Goal: Task Accomplishment & Management: Manage account settings

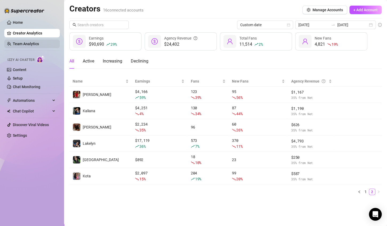
click at [37, 46] on link "Team Analytics" at bounding box center [26, 44] width 26 height 4
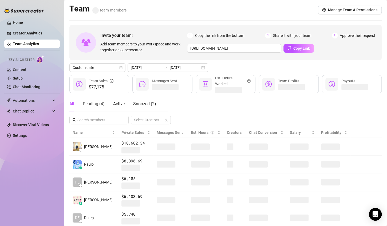
click at [322, 5] on div "Team team members Manage Team & Permissions" at bounding box center [225, 10] width 312 height 12
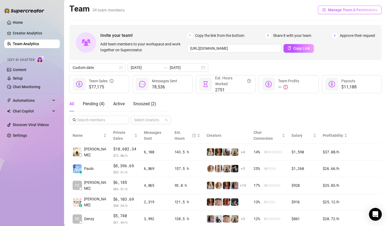
click at [338, 11] on span "Manage Team & Permissions" at bounding box center [352, 10] width 49 height 4
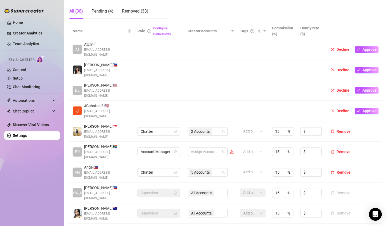
scroll to position [97, 0]
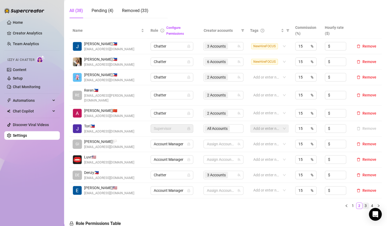
click at [363, 203] on link "3" at bounding box center [366, 206] width 6 height 6
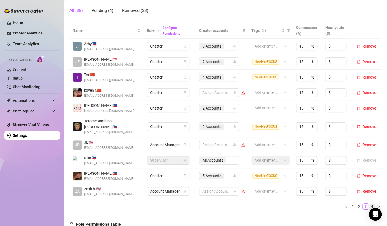
click at [369, 203] on link "4" at bounding box center [372, 206] width 6 height 6
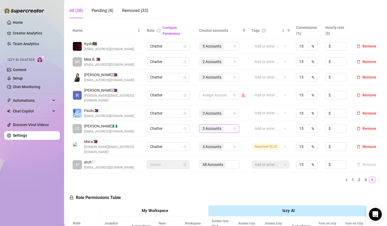
click at [225, 125] on input "search" at bounding box center [225, 128] width 1 height 6
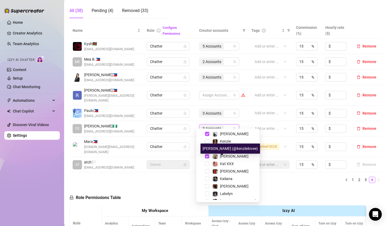
scroll to position [59, 0]
